Goal: Task Accomplishment & Management: Complete application form

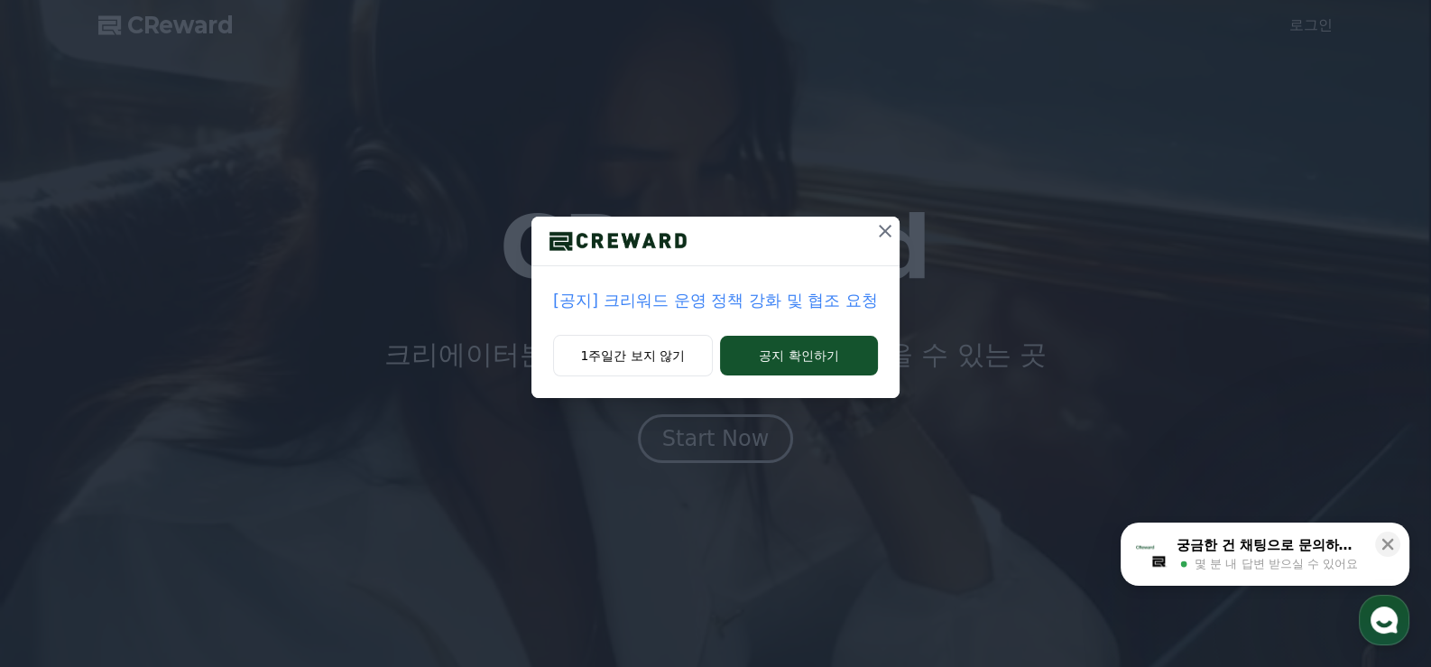
click at [884, 232] on icon at bounding box center [885, 231] width 13 height 13
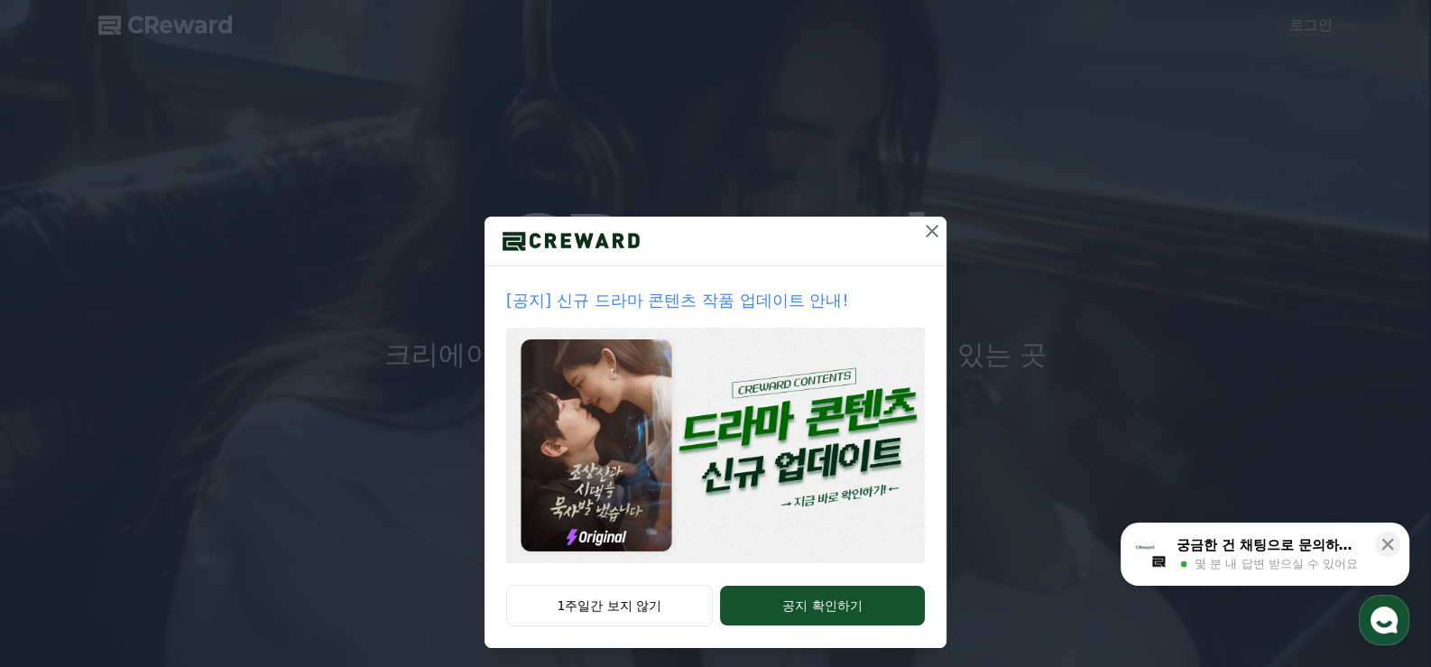
click at [922, 227] on icon at bounding box center [933, 231] width 22 height 22
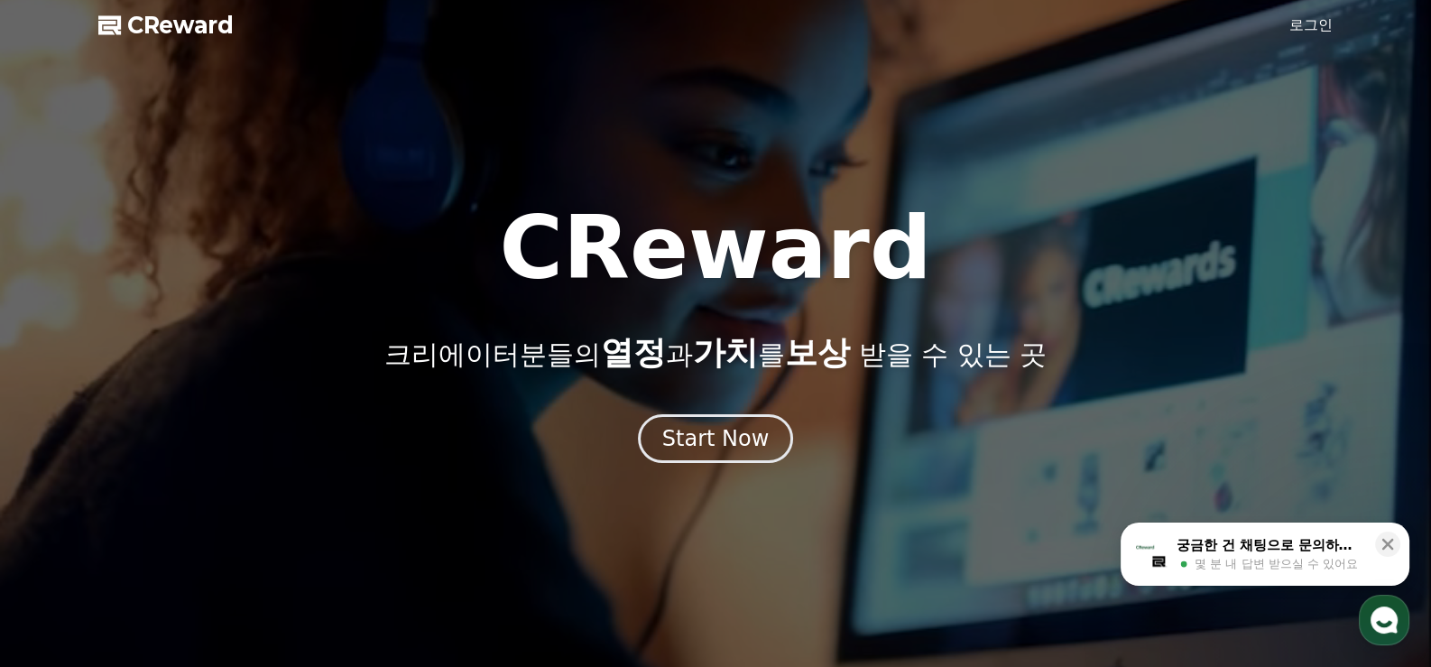
click at [1304, 27] on link "로그인" at bounding box center [1311, 25] width 43 height 22
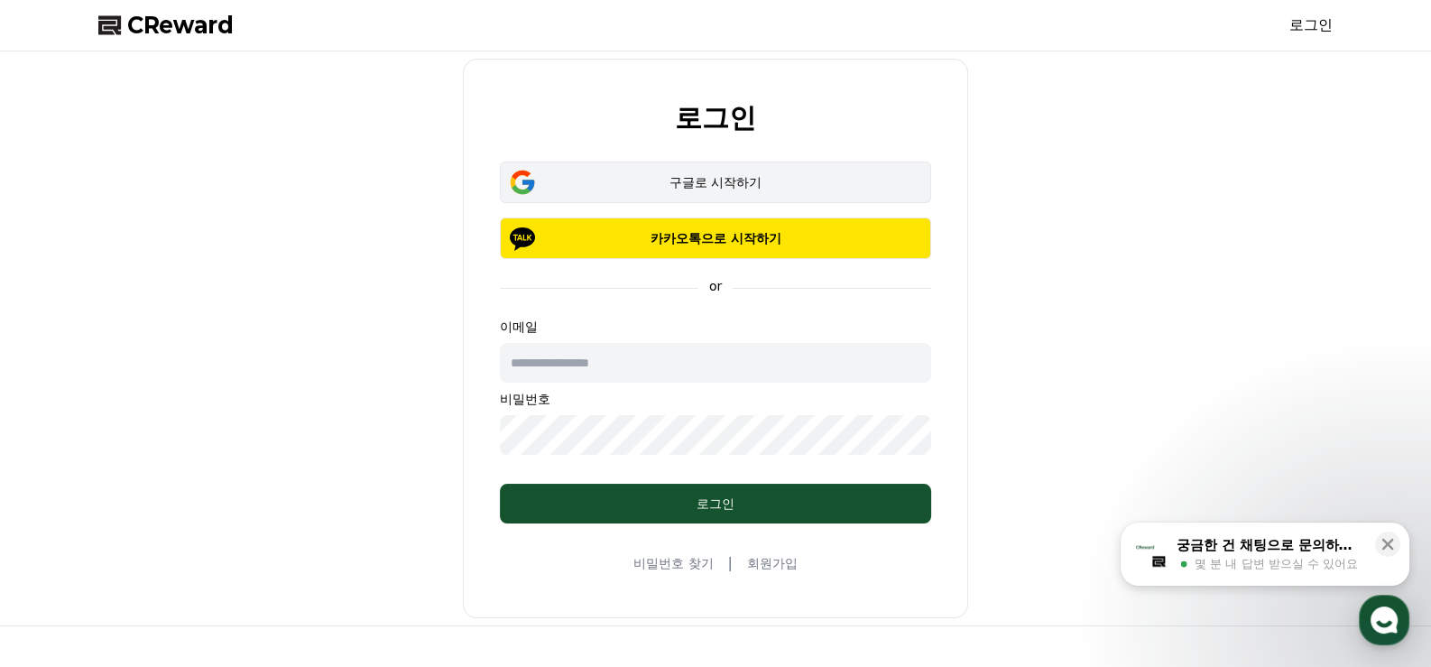
click at [679, 180] on div "구글로 시작하기" at bounding box center [715, 182] width 379 height 18
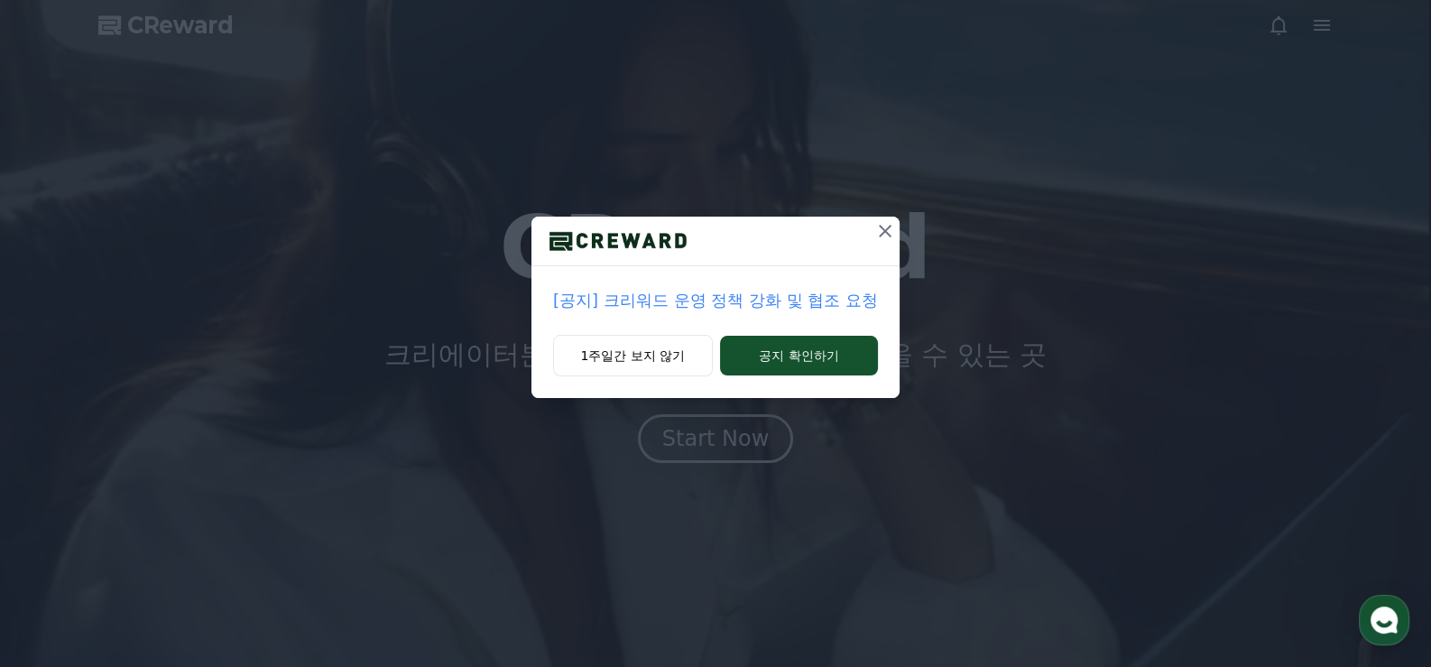
click at [887, 233] on icon at bounding box center [885, 231] width 13 height 13
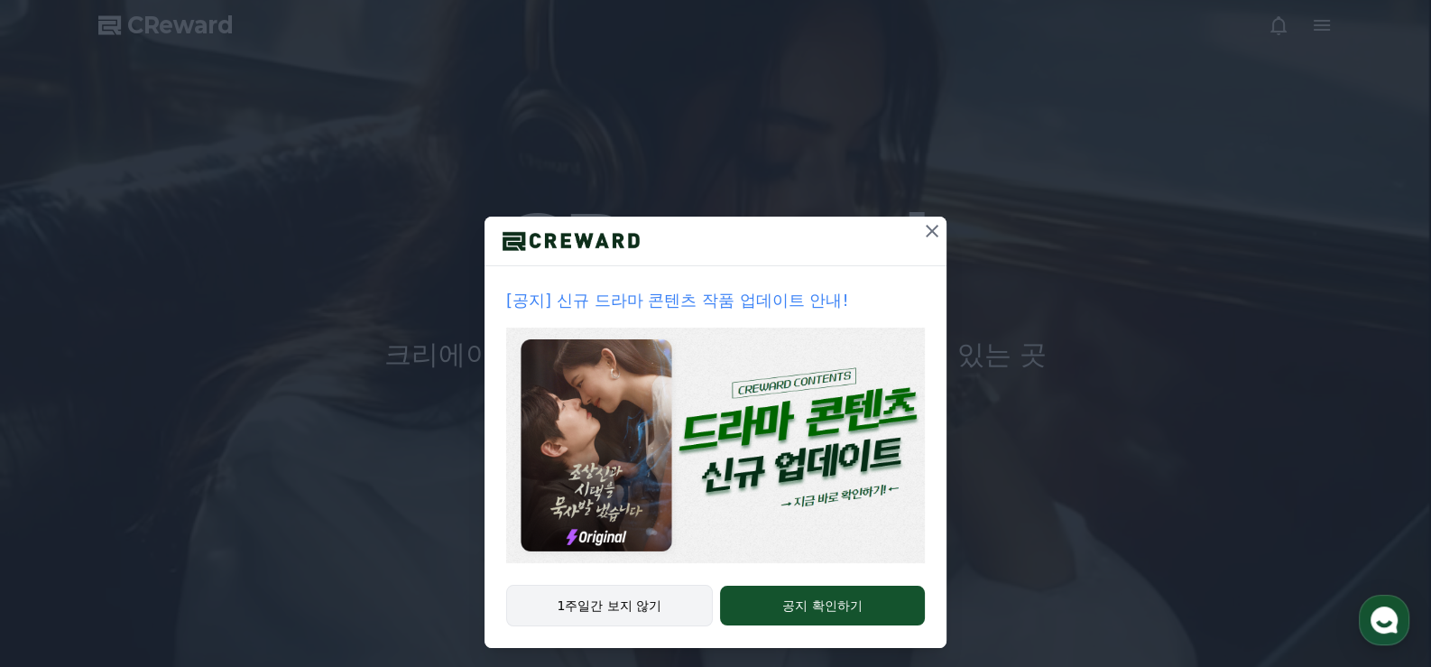
click at [590, 606] on button "1주일간 보지 않기" at bounding box center [609, 606] width 207 height 42
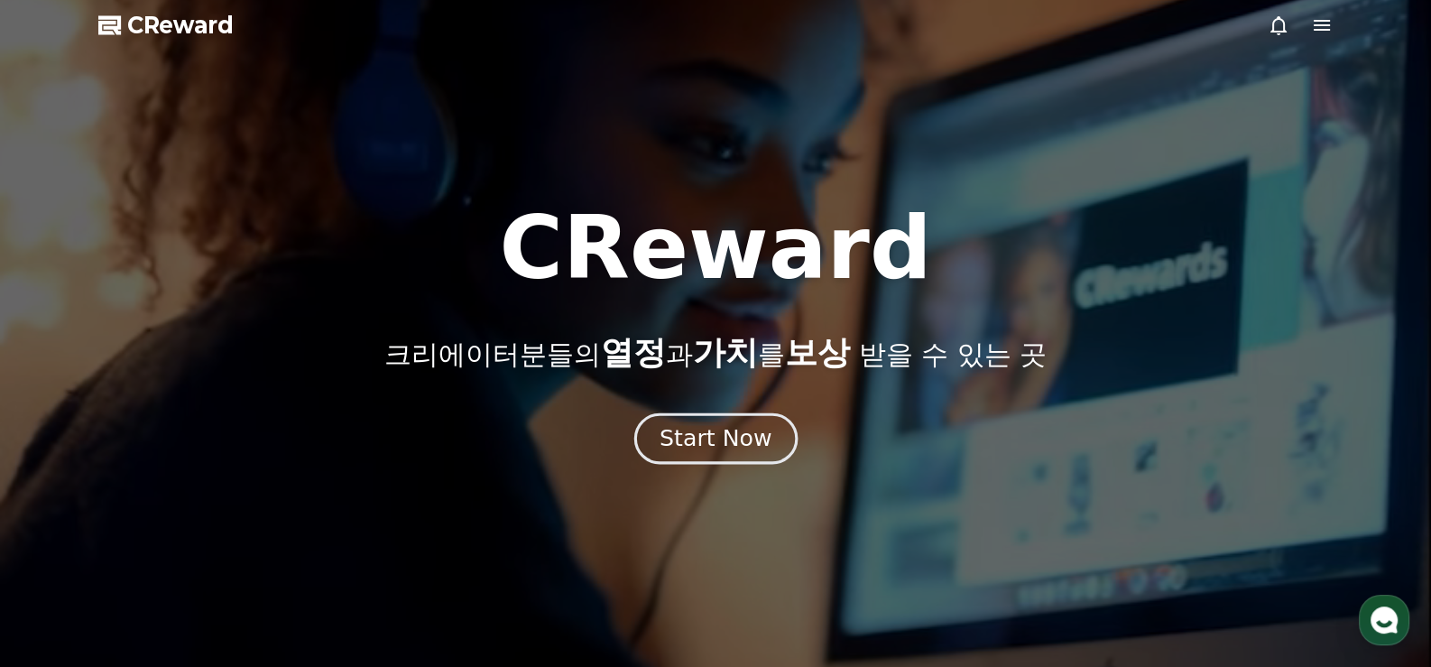
click at [722, 441] on div "Start Now" at bounding box center [716, 438] width 112 height 31
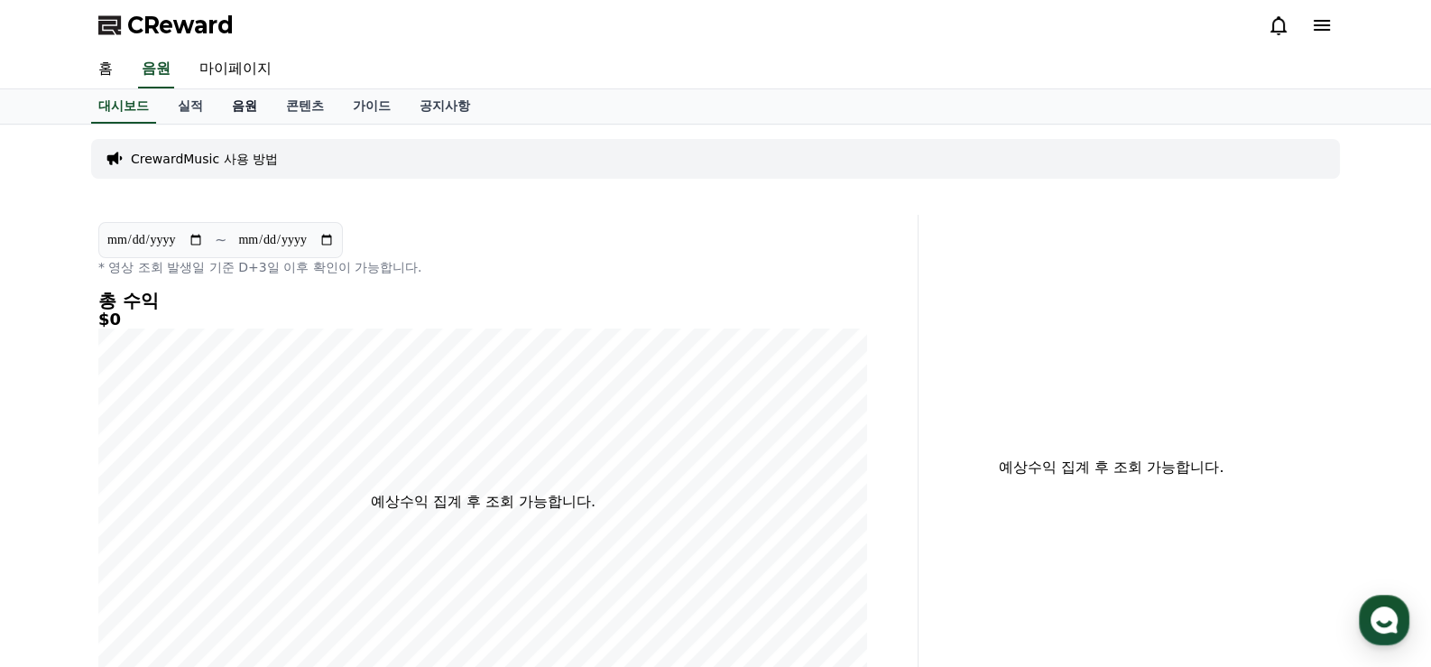
click at [245, 107] on link "음원" at bounding box center [245, 106] width 54 height 34
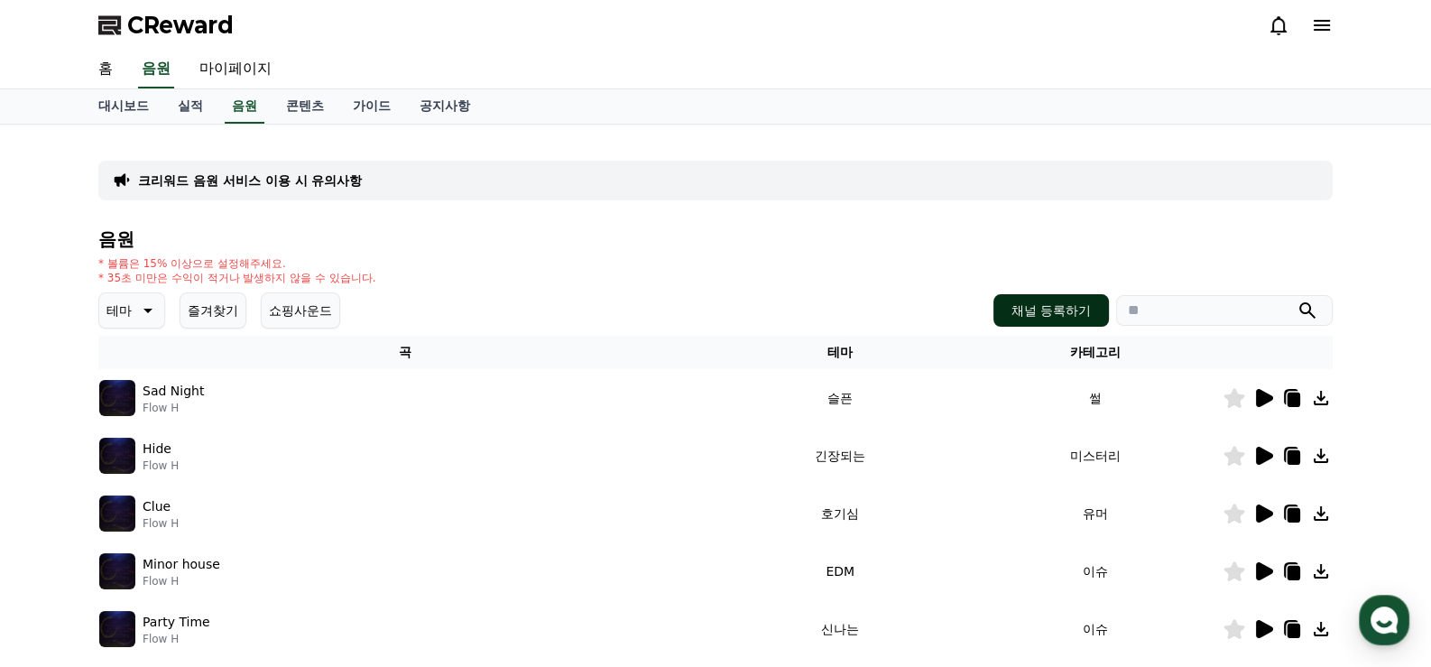
click at [1025, 314] on button "채널 등록하기" at bounding box center [1052, 310] width 116 height 32
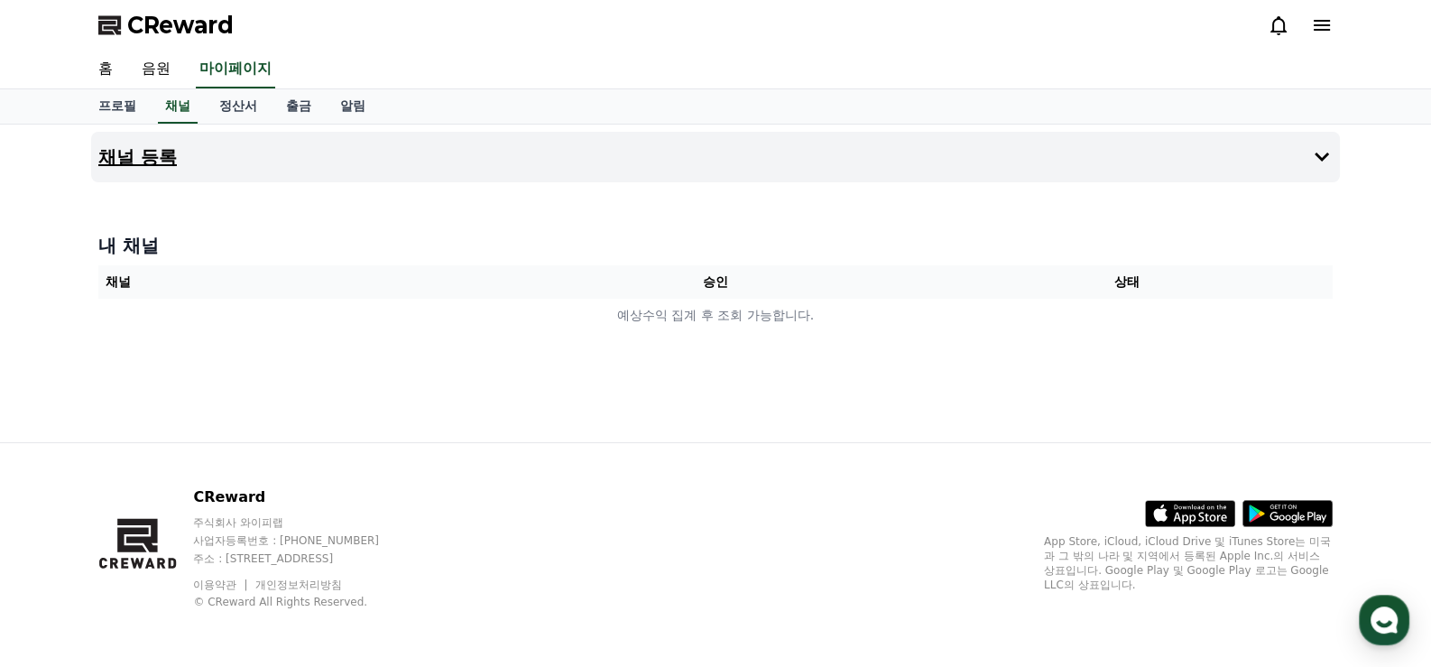
click at [140, 151] on h4 "채널 등록" at bounding box center [137, 157] width 79 height 20
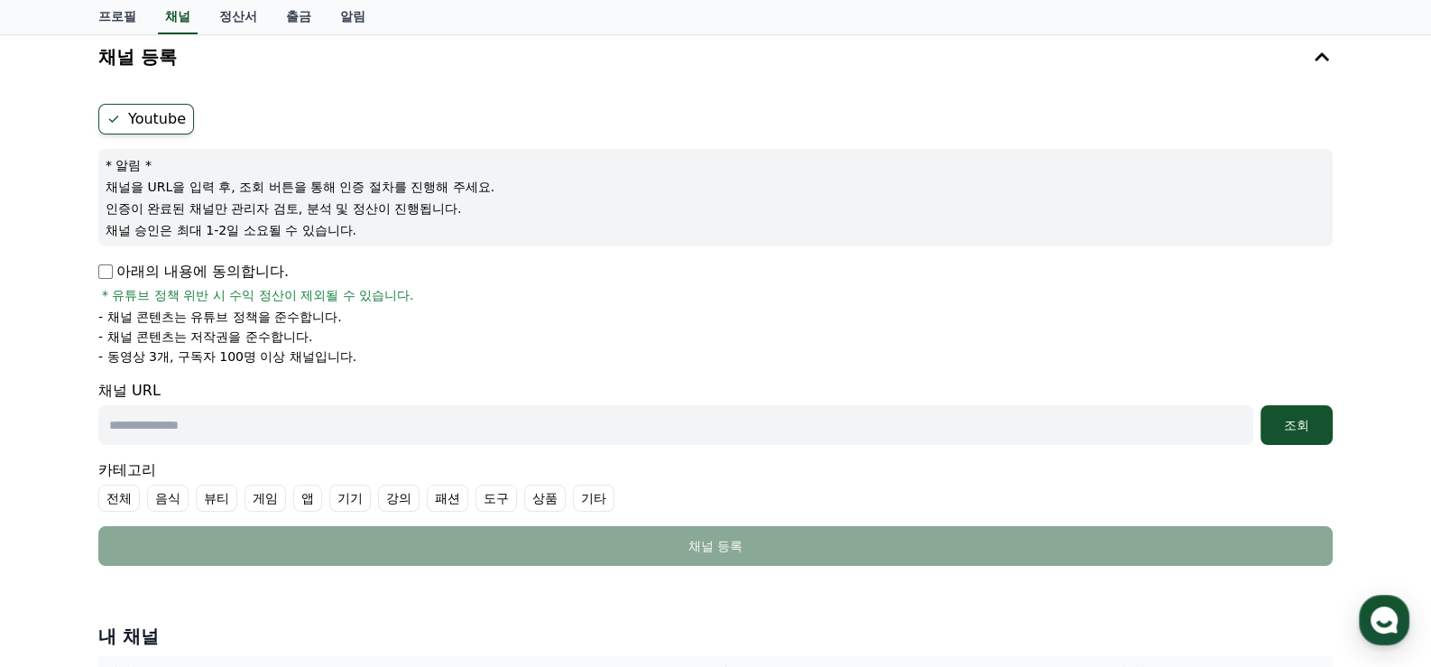
scroll to position [180, 0]
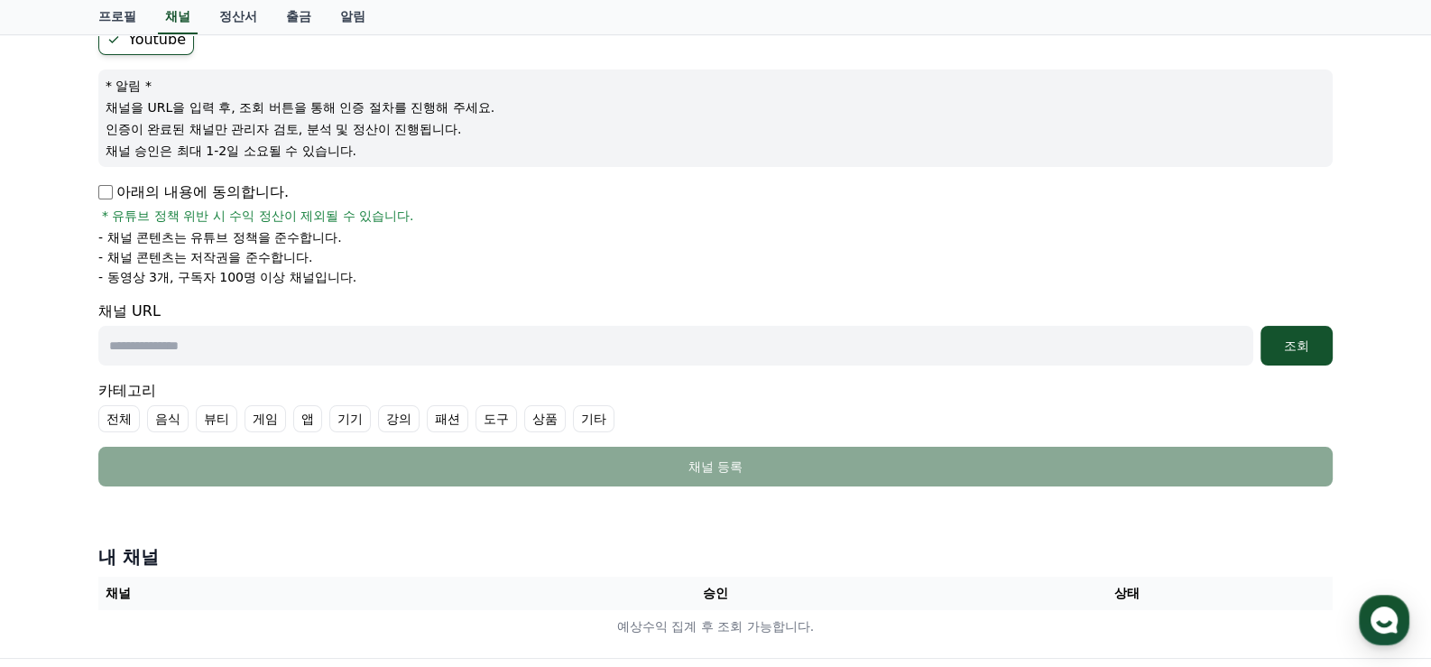
click at [159, 348] on input "text" at bounding box center [675, 346] width 1155 height 40
paste input "**********"
type input "**********"
click at [1279, 344] on div "조회" at bounding box center [1297, 346] width 58 height 18
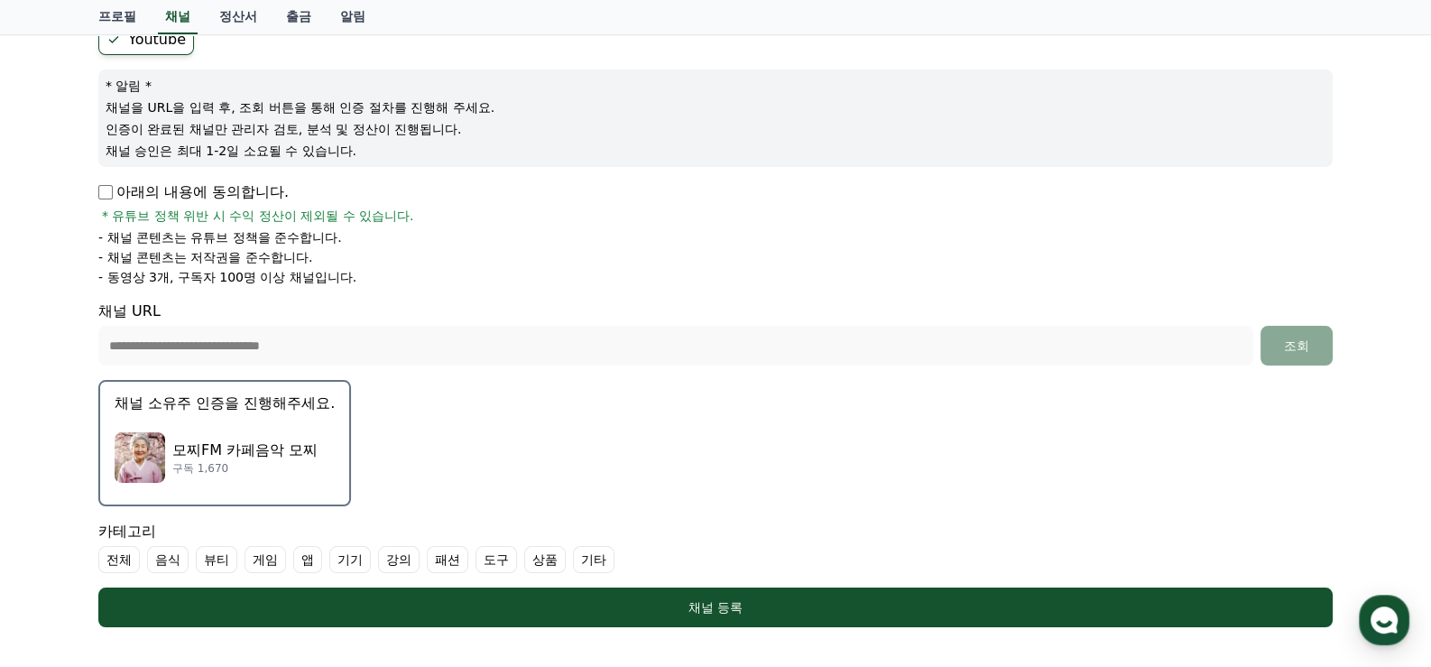
click at [230, 451] on p "모찌FM 카페음악 모찌" at bounding box center [244, 451] width 145 height 22
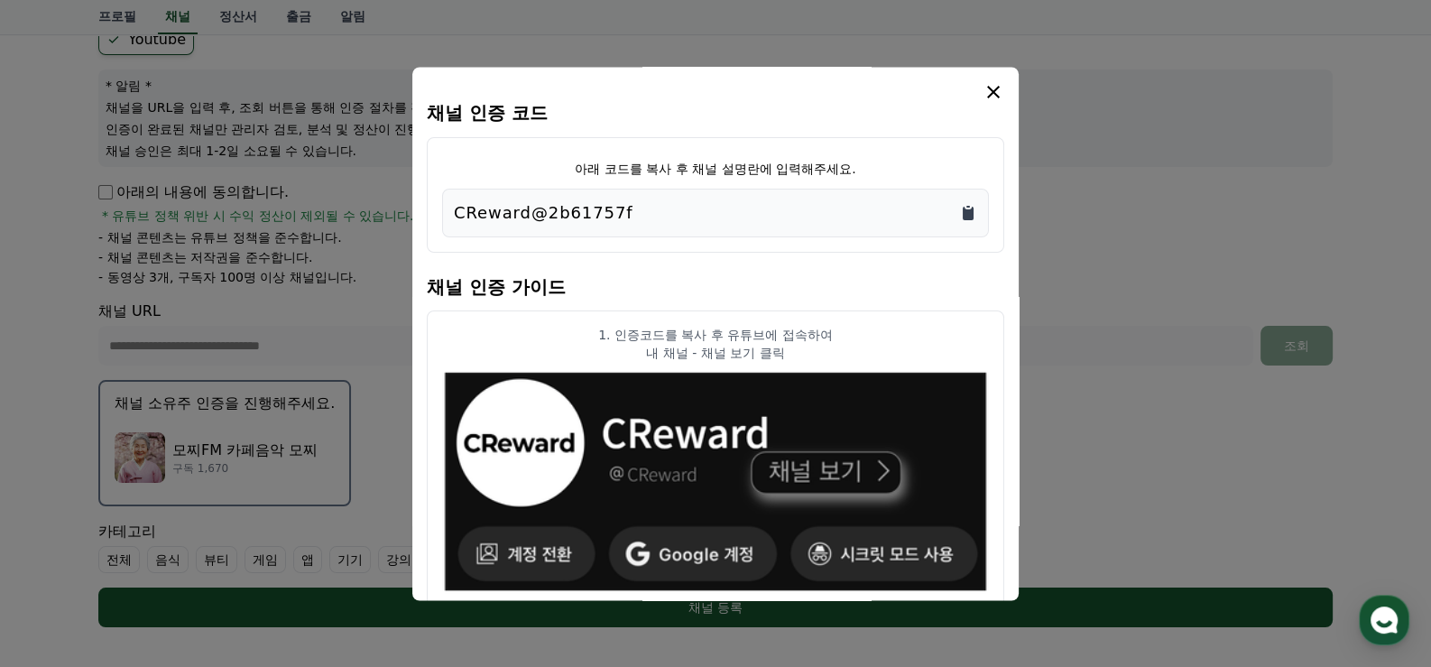
click at [965, 209] on icon "Copy to clipboard" at bounding box center [968, 214] width 11 height 14
click at [994, 97] on icon "modal" at bounding box center [994, 92] width 22 height 22
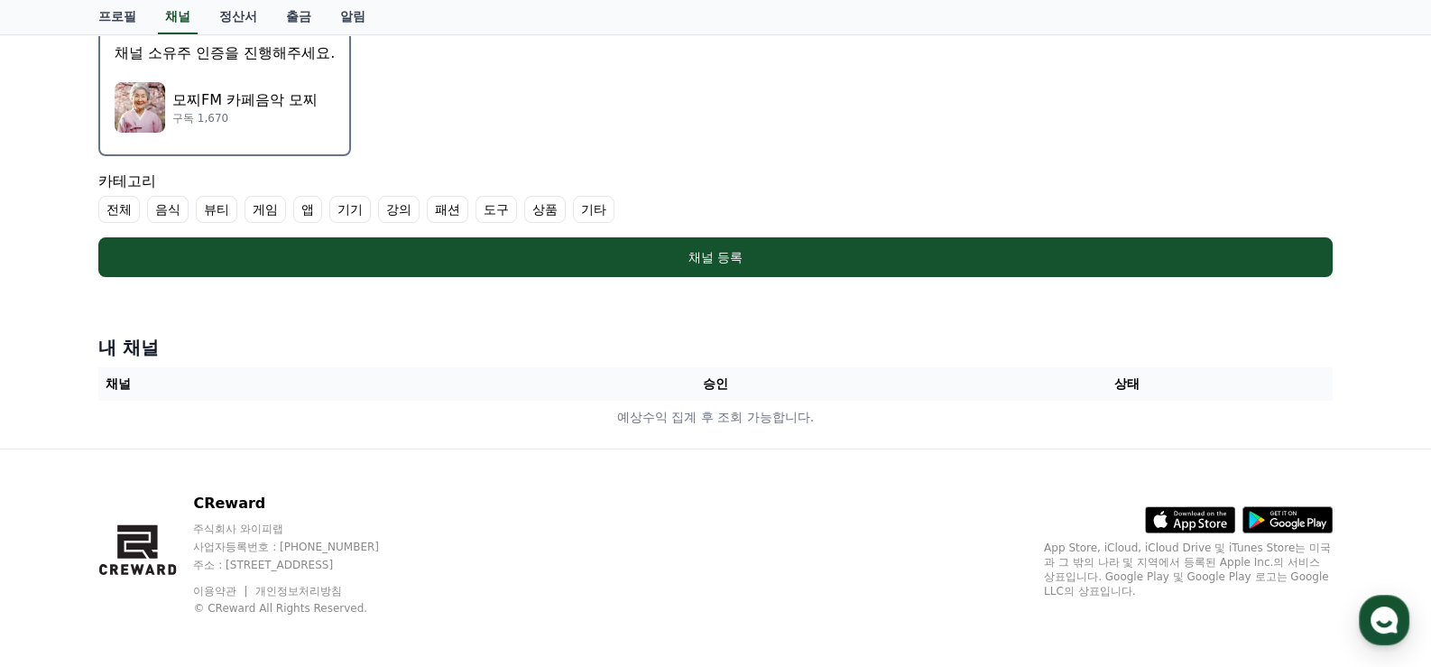
scroll to position [533, 0]
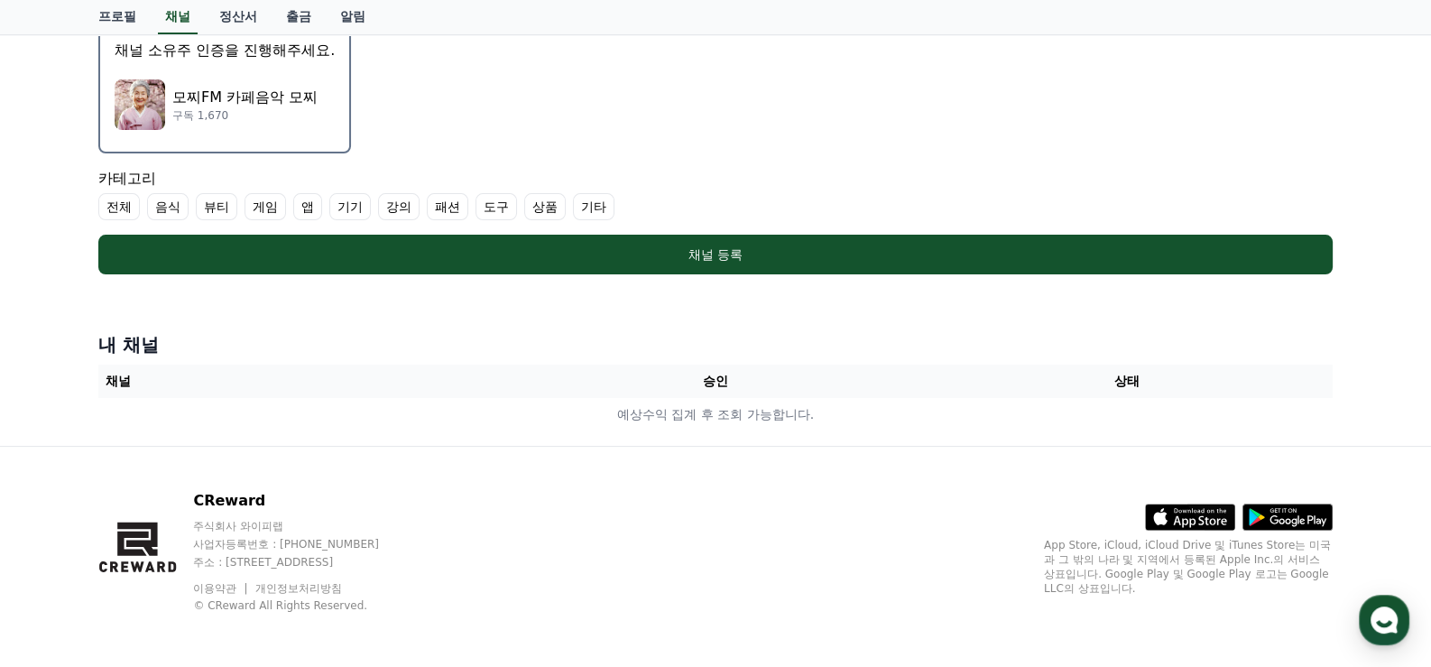
click at [597, 200] on label "기타" at bounding box center [594, 206] width 42 height 27
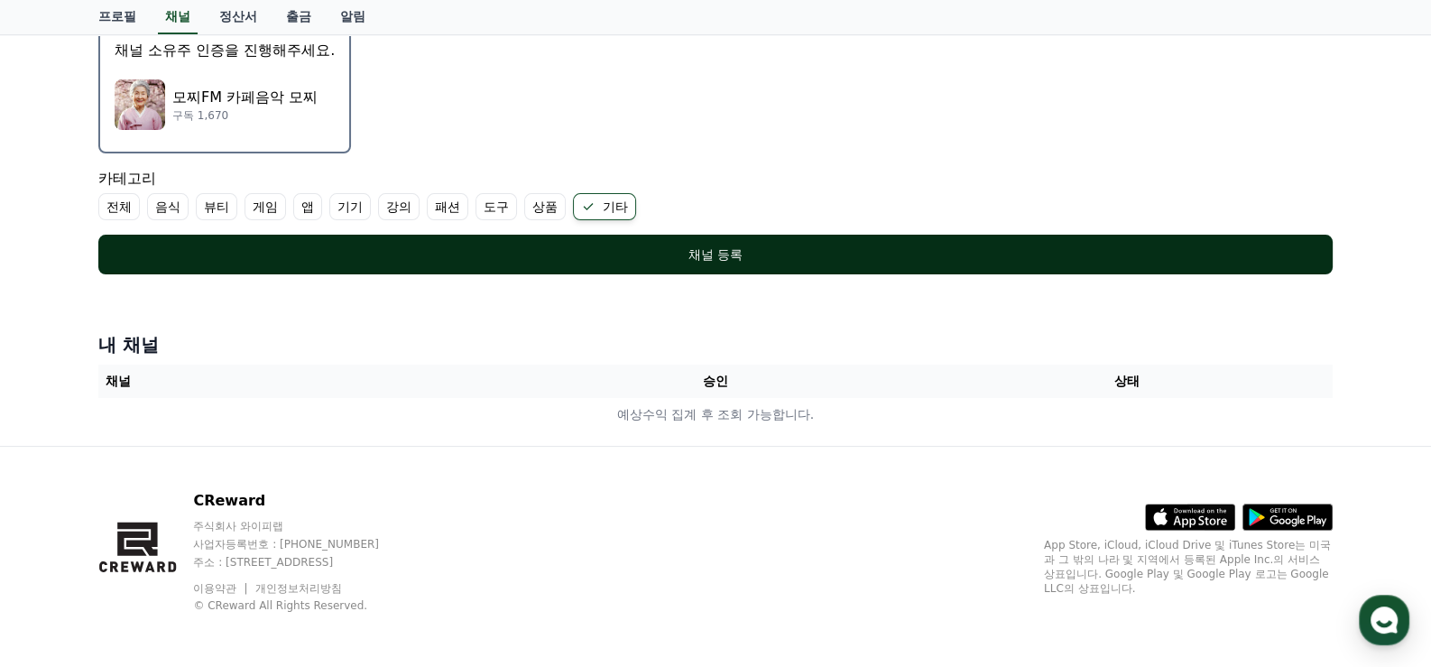
click at [645, 261] on button "채널 등록" at bounding box center [715, 255] width 1235 height 40
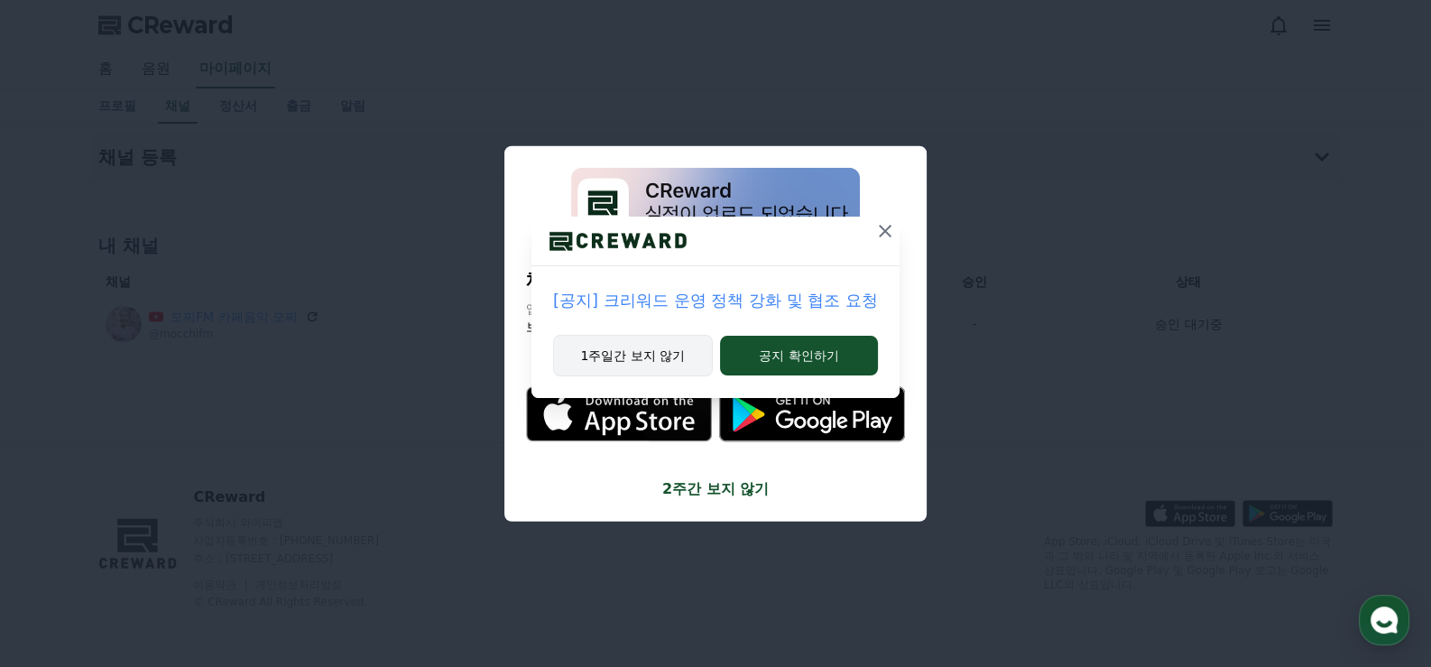
drag, startPoint x: 669, startPoint y: 351, endPoint x: 699, endPoint y: 338, distance: 33.2
click at [669, 351] on button "1주일간 보지 않기" at bounding box center [633, 356] width 160 height 42
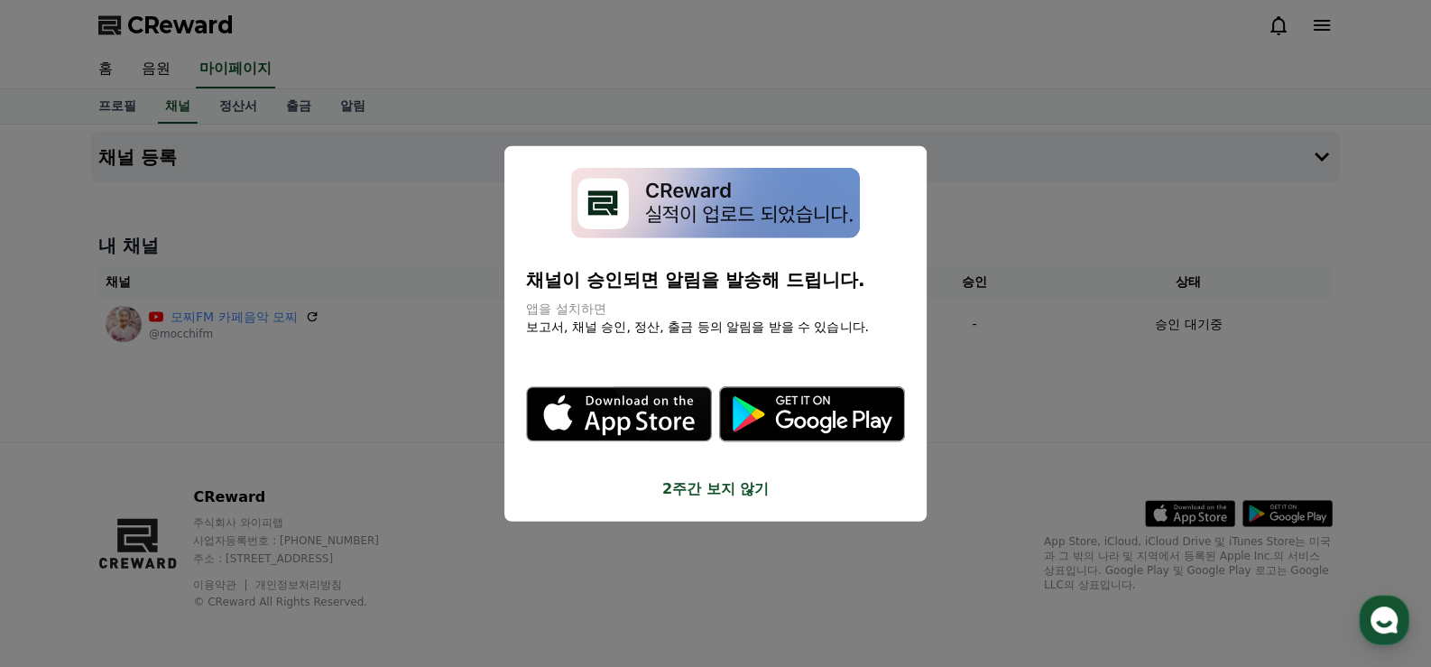
click at [710, 490] on button "2주간 보지 않기" at bounding box center [715, 489] width 379 height 22
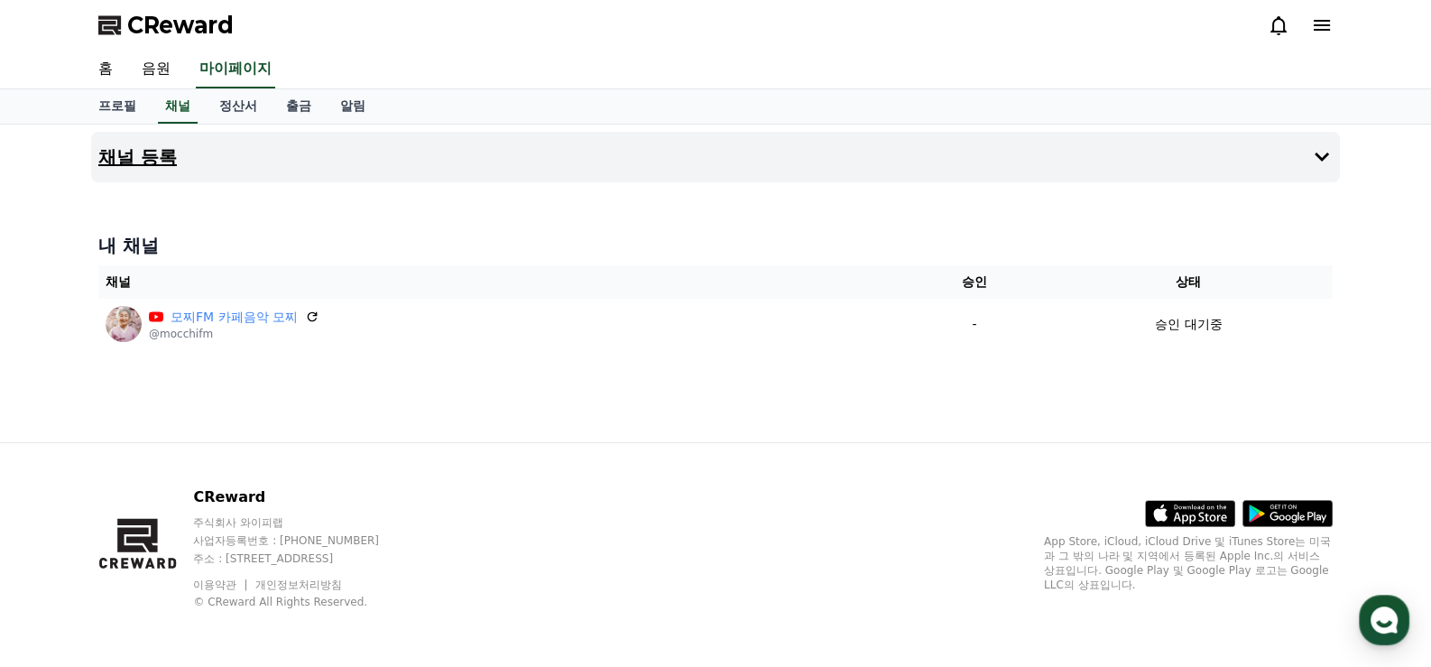
click at [301, 155] on button "채널 등록" at bounding box center [715, 157] width 1249 height 51
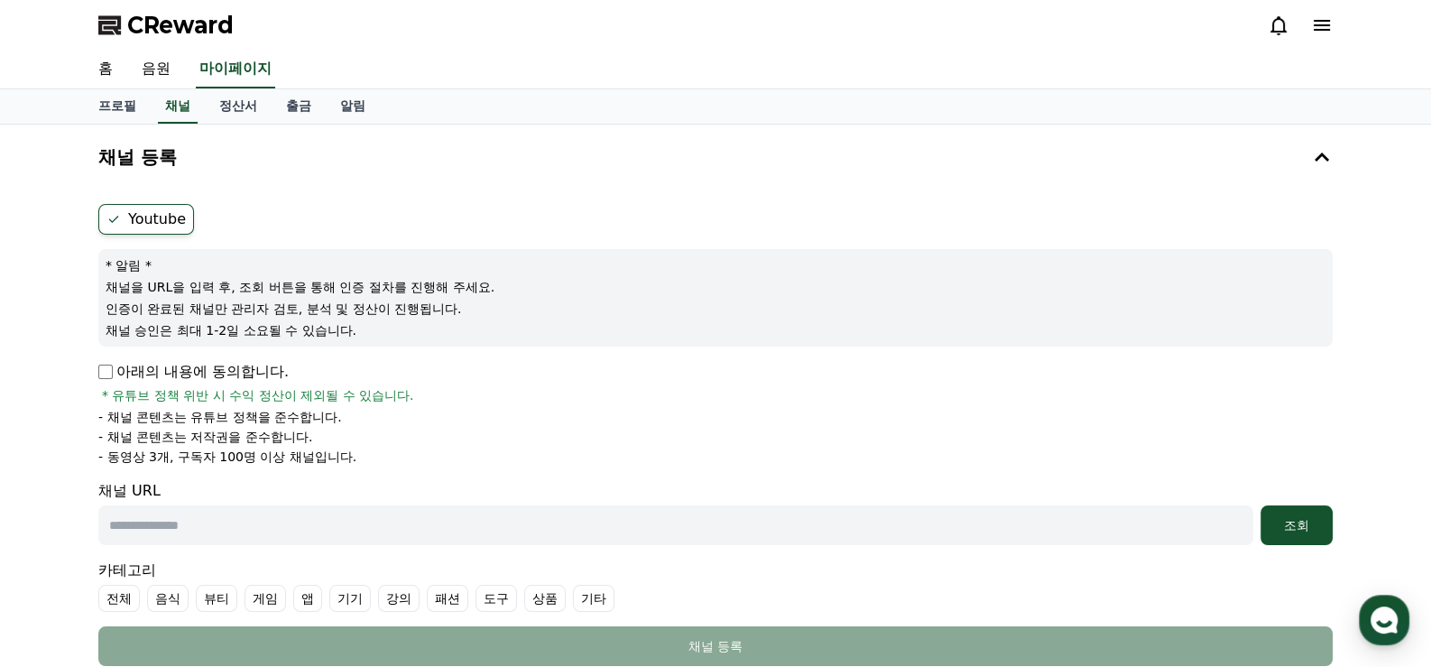
scroll to position [271, 0]
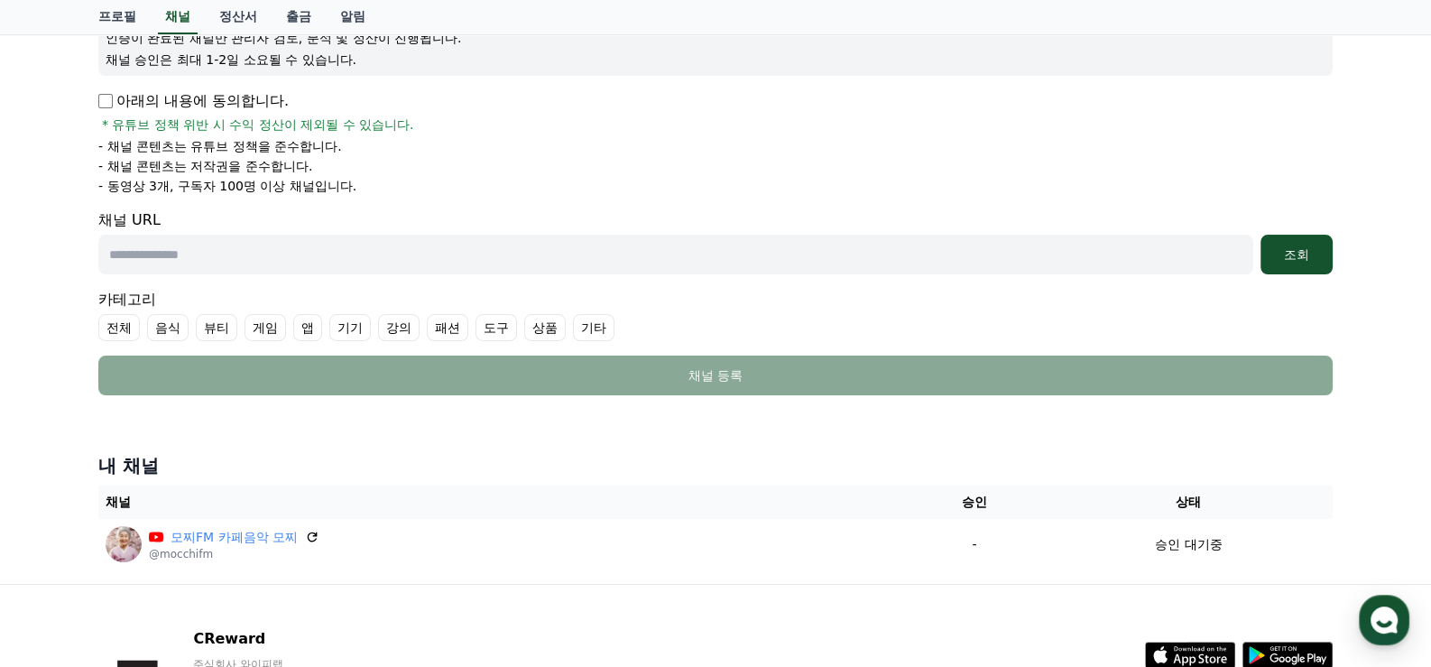
click at [201, 261] on input "text" at bounding box center [675, 255] width 1155 height 40
paste input "**********"
type input "**********"
click at [1297, 245] on div "조회" at bounding box center [1297, 254] width 58 height 18
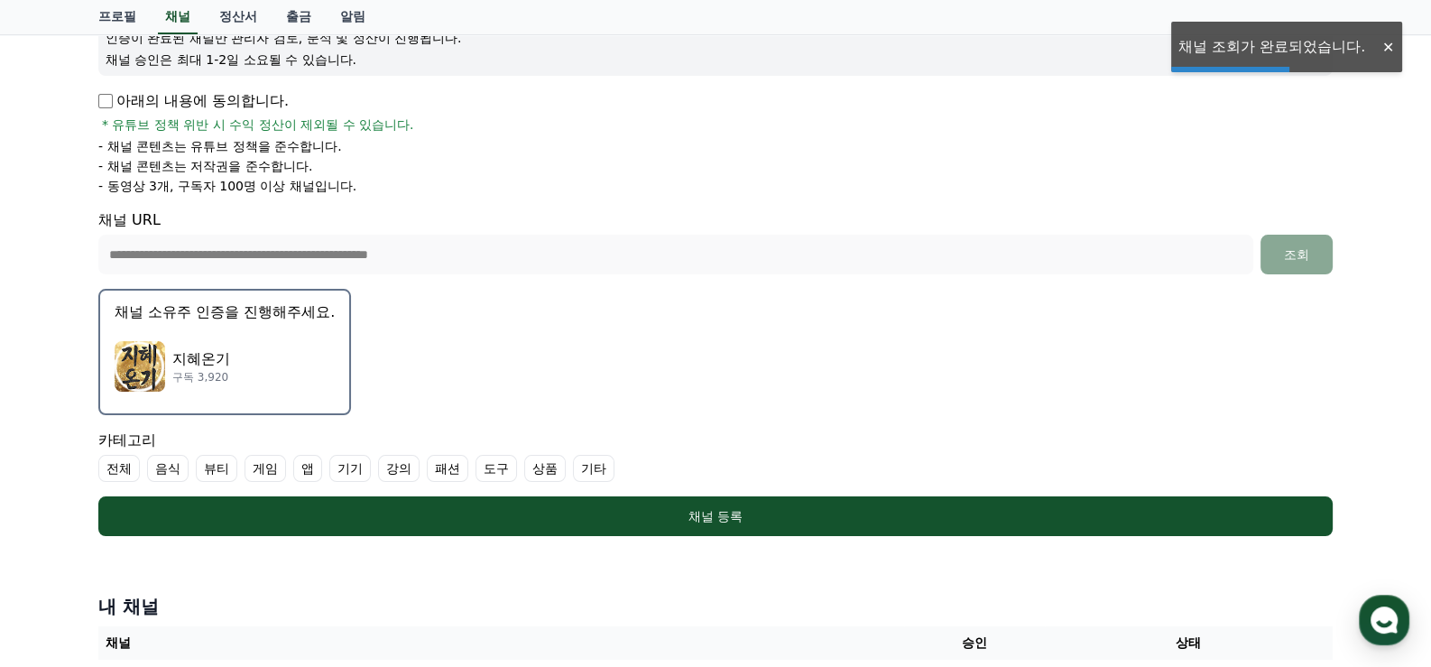
click at [199, 365] on p "지혜온기" at bounding box center [201, 359] width 58 height 22
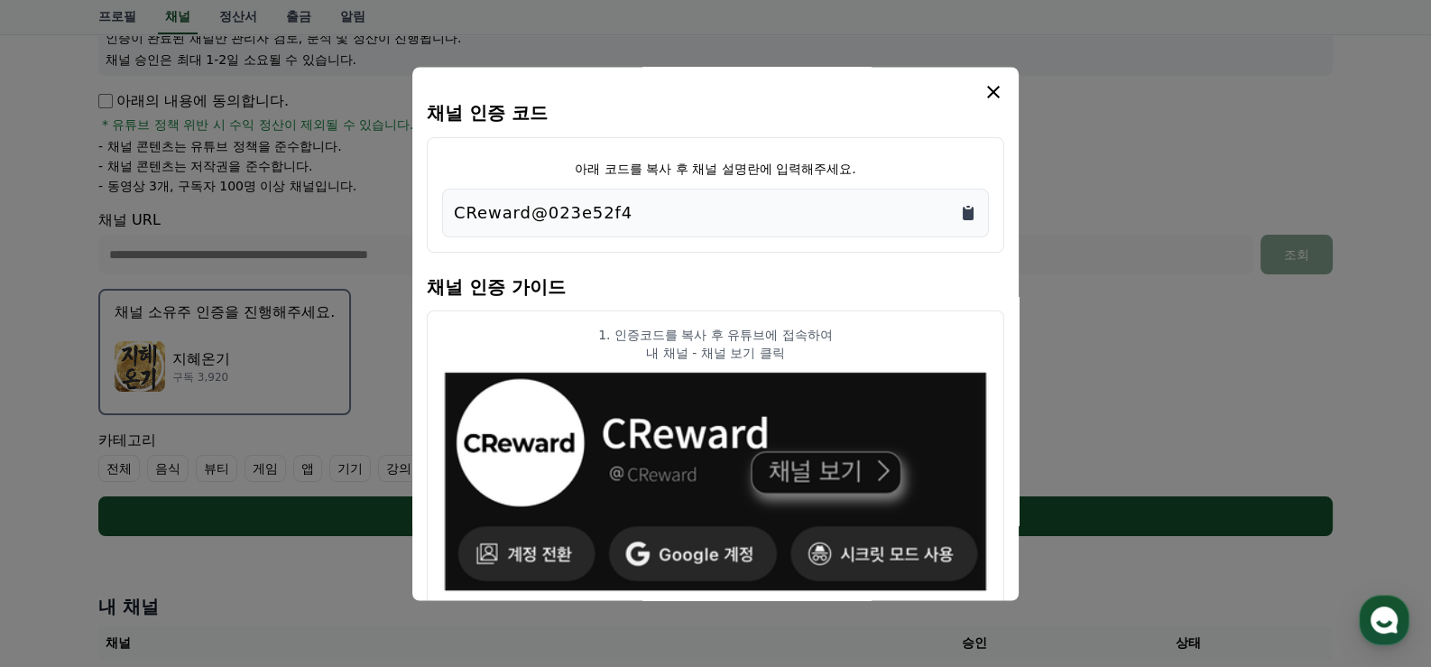
click at [961, 216] on icon "Copy to clipboard" at bounding box center [968, 213] width 18 height 18
drag, startPoint x: 467, startPoint y: 208, endPoint x: 458, endPoint y: 212, distance: 9.3
click at [458, 212] on div "CReward@023e52f4" at bounding box center [715, 212] width 523 height 25
copy p "CReward@023e52f4"
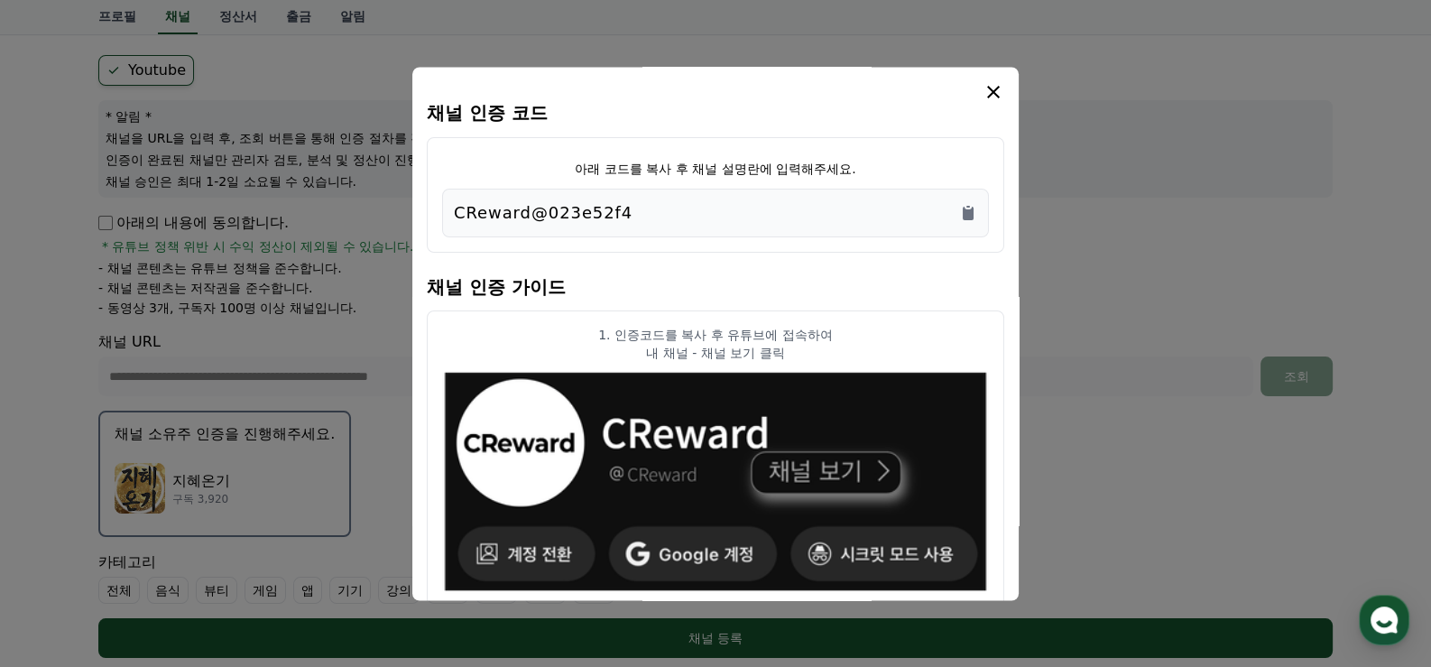
scroll to position [0, 0]
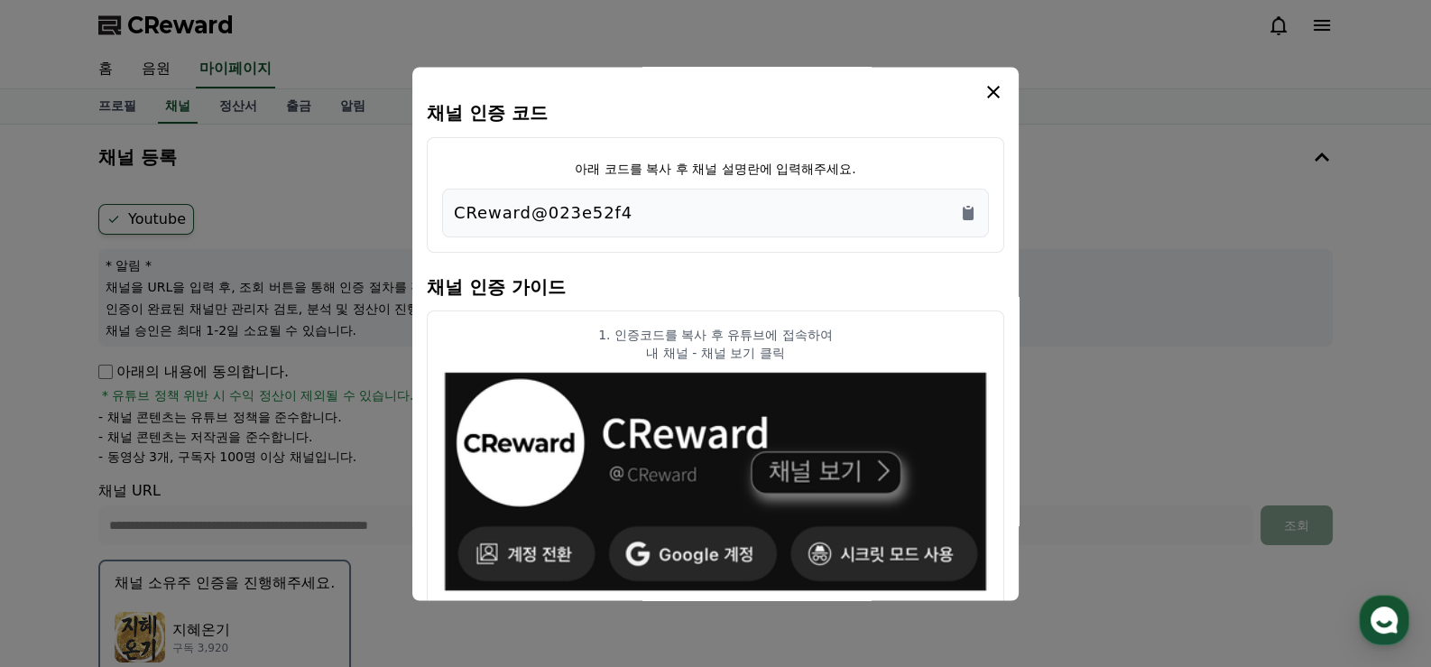
click at [993, 97] on icon "modal" at bounding box center [994, 92] width 22 height 22
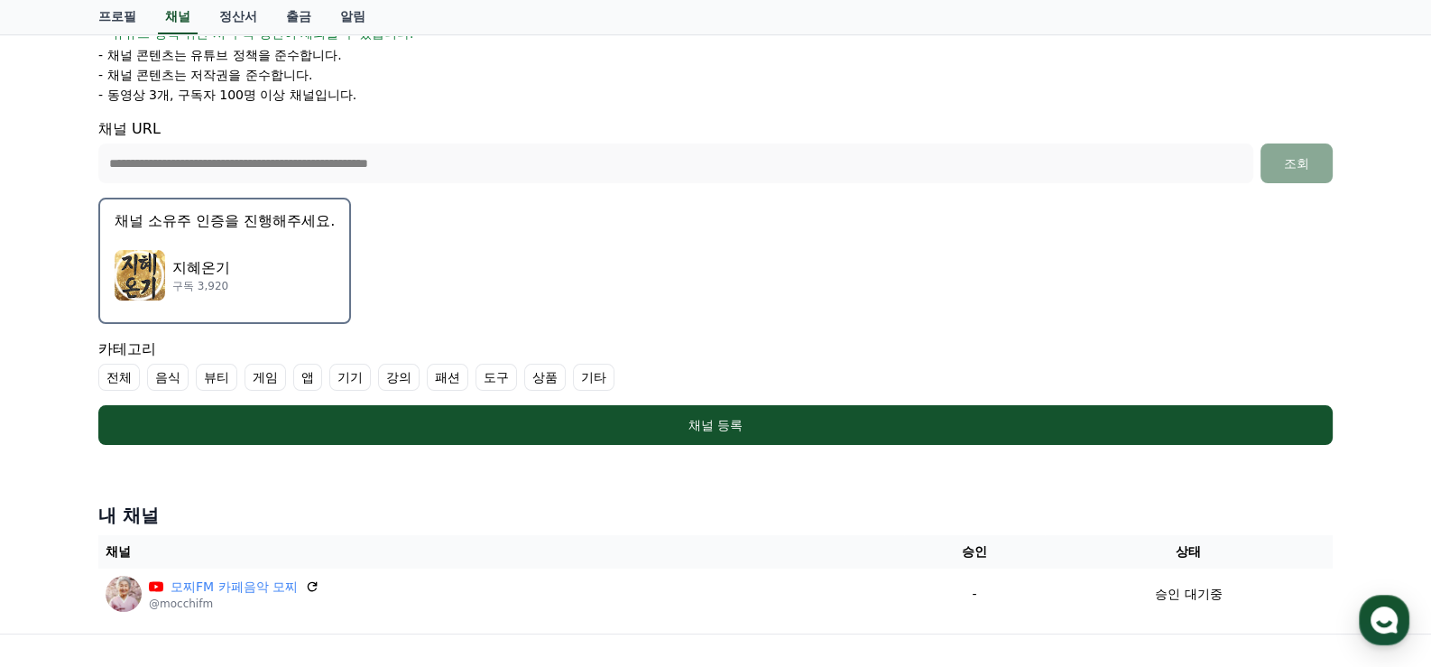
scroll to position [360, 0]
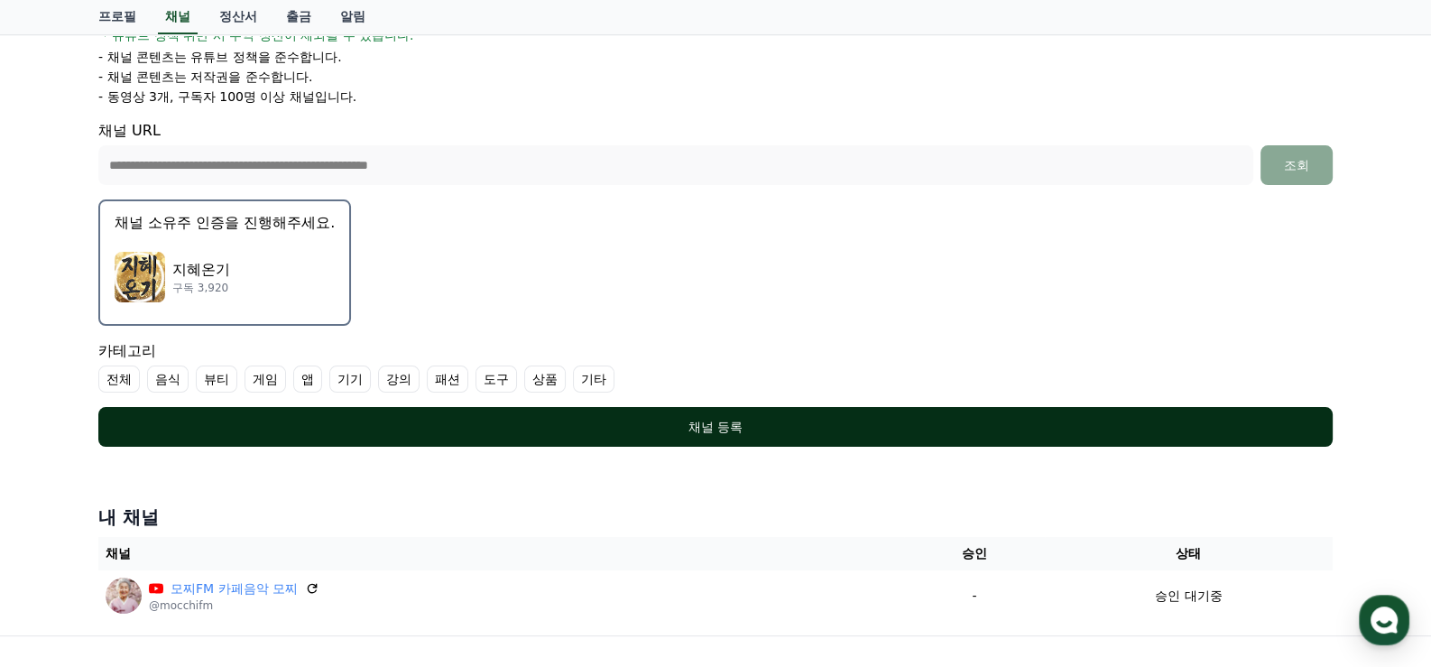
click at [334, 423] on div "채널 등록" at bounding box center [715, 427] width 1162 height 18
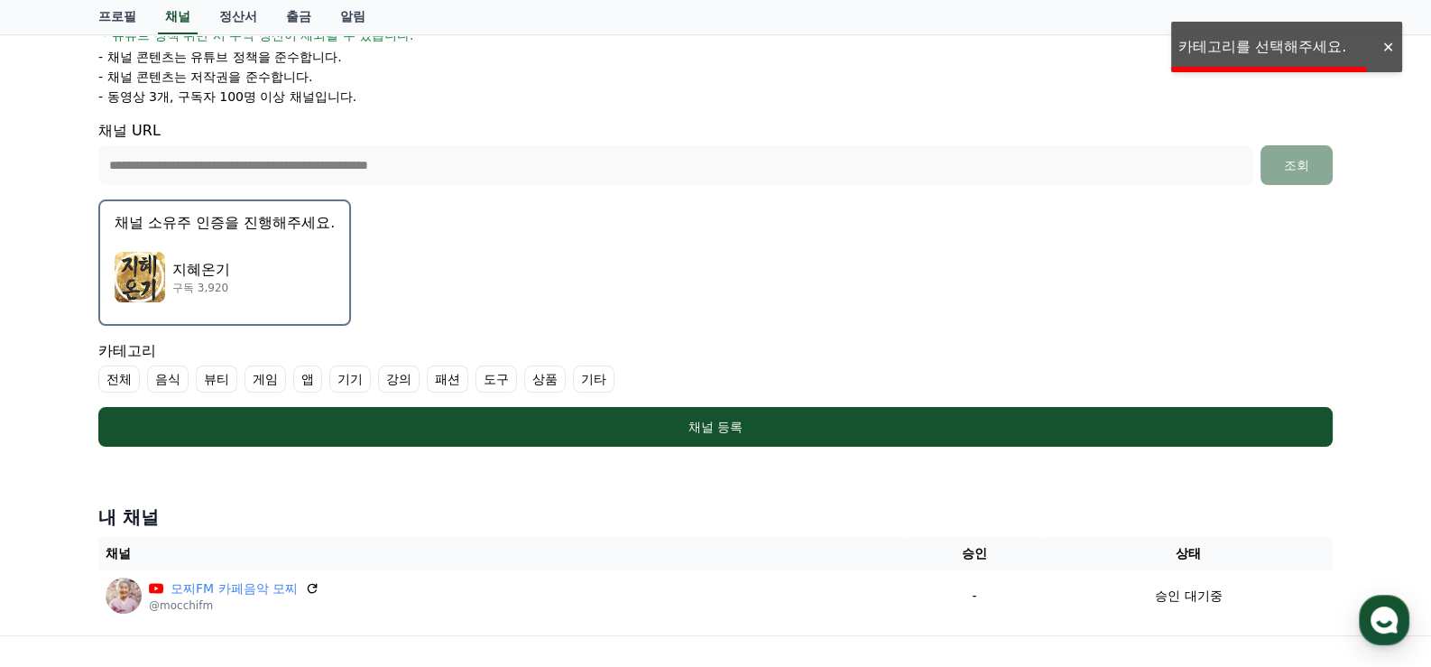
click at [583, 371] on label "기타" at bounding box center [594, 379] width 42 height 27
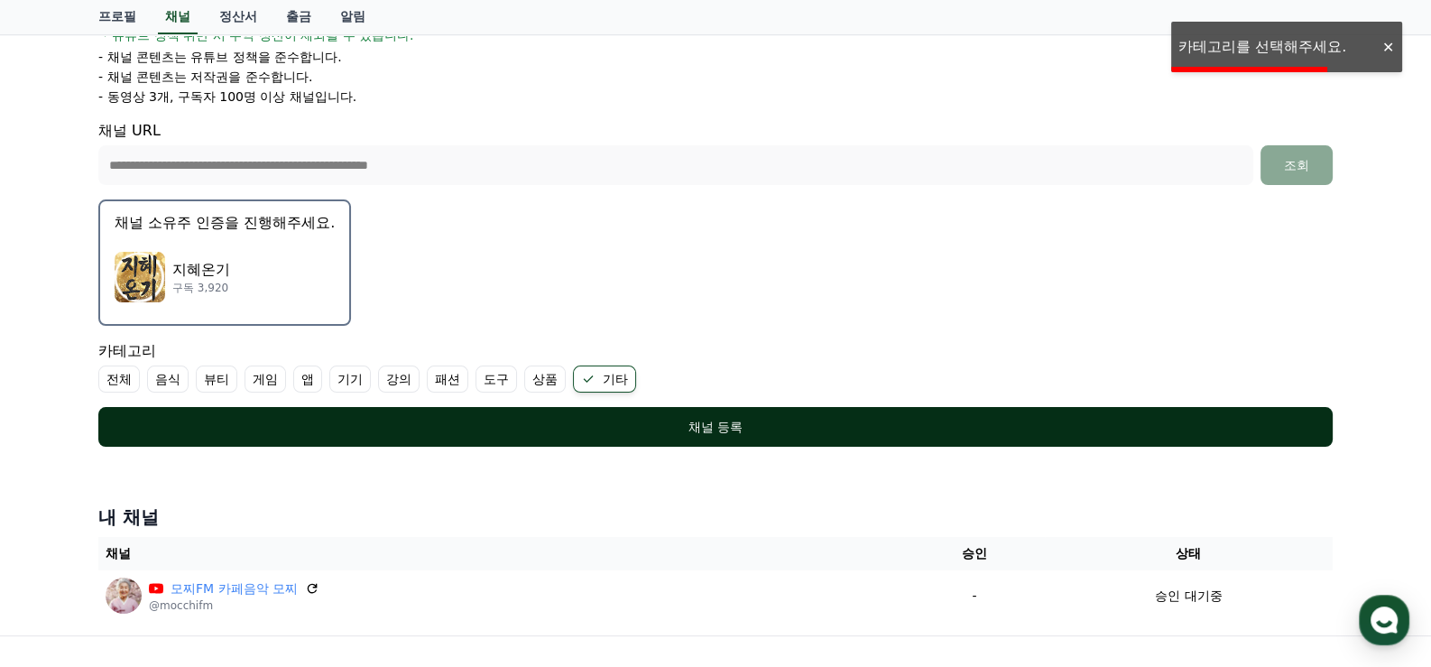
click at [606, 432] on div "채널 등록" at bounding box center [715, 427] width 1162 height 18
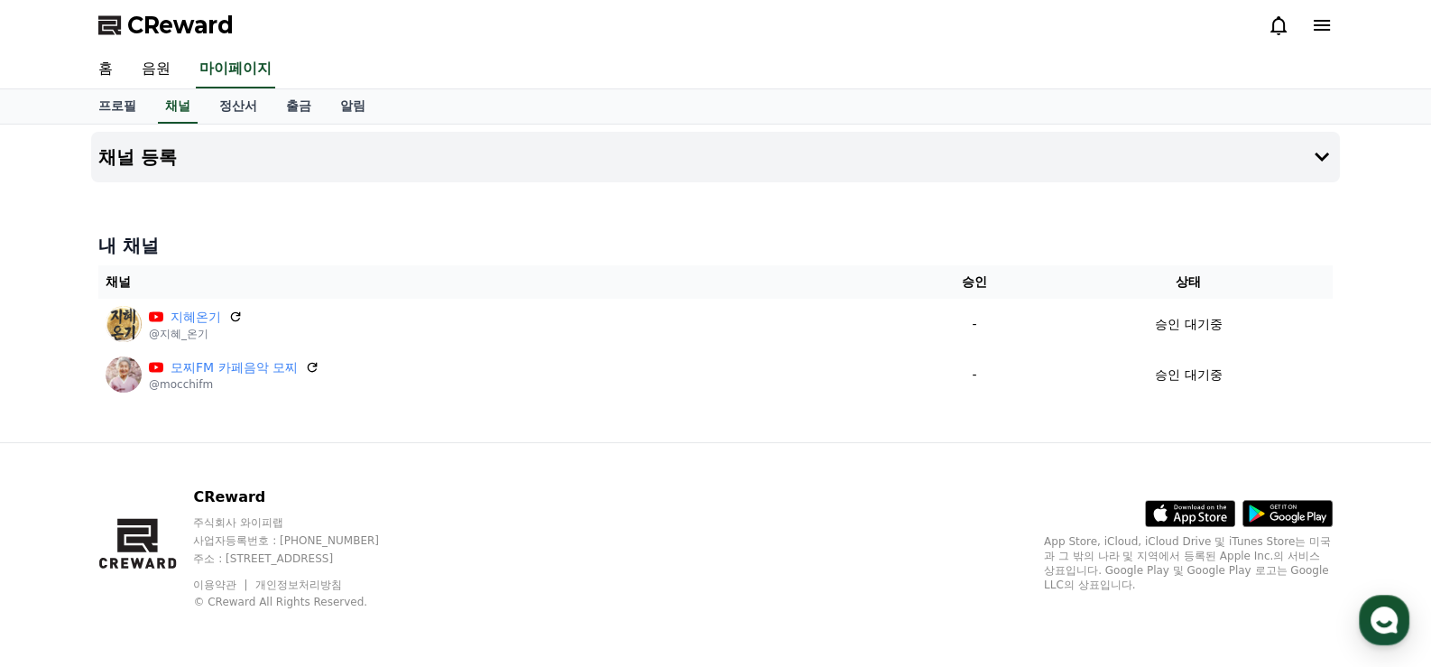
drag, startPoint x: 684, startPoint y: 459, endPoint x: 479, endPoint y: 460, distance: 204.9
click at [479, 460] on div "CReward 주식회사 와이피랩 사업자등록번호 : [PHONE_NUMBER] 주소 : [STREET_ADDRESS] 이용약관 개인정보처리방침 …" at bounding box center [716, 555] width 1264 height 224
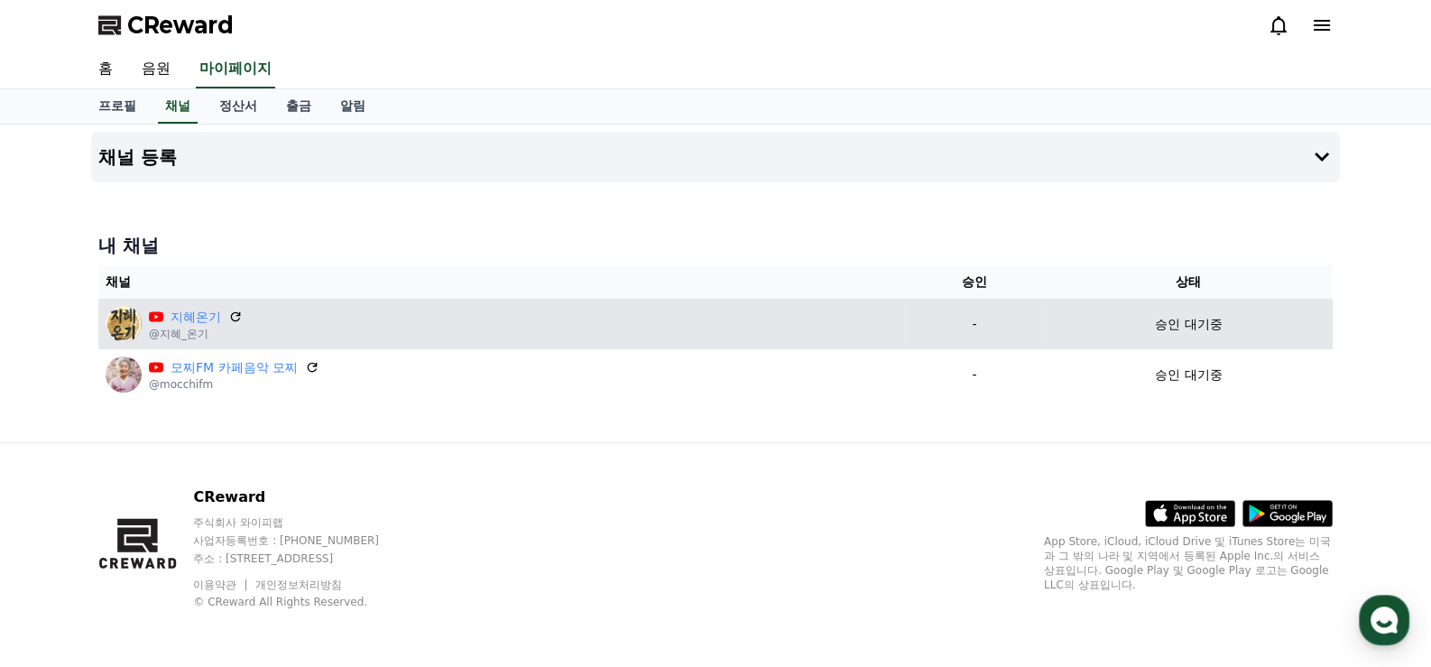
click at [485, 322] on div "지혜온기 @지혜_온기" at bounding box center [502, 324] width 792 height 36
click at [1196, 320] on p "승인 대기중" at bounding box center [1188, 324] width 67 height 19
